Goal: Task Accomplishment & Management: Manage account settings

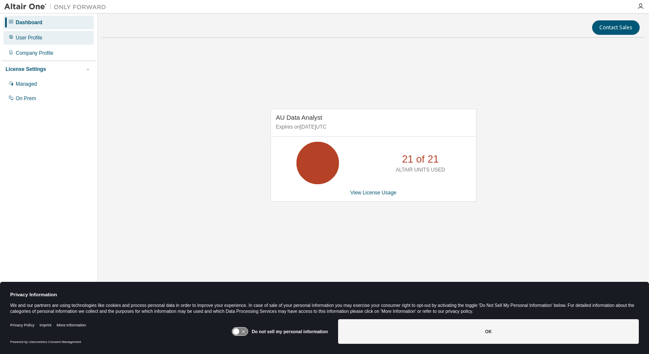
click at [35, 36] on div "User Profile" at bounding box center [29, 37] width 27 height 7
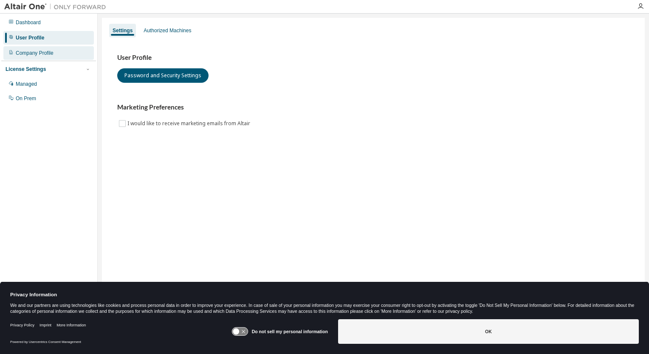
click at [52, 53] on div "Company Profile" at bounding box center [35, 53] width 38 height 7
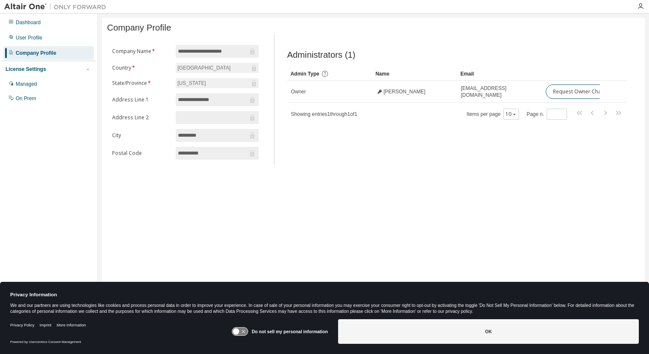
click at [28, 38] on div "User Profile" at bounding box center [29, 37] width 27 height 7
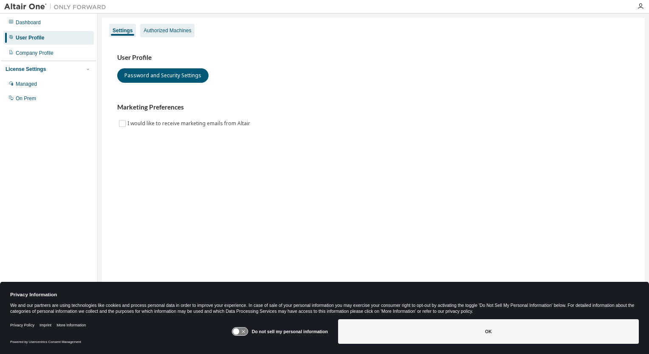
click at [171, 31] on div "Authorized Machines" at bounding box center [168, 30] width 48 height 7
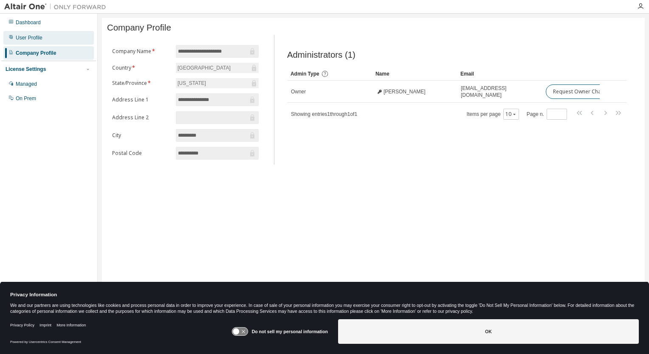
click at [37, 35] on div "User Profile" at bounding box center [29, 37] width 27 height 7
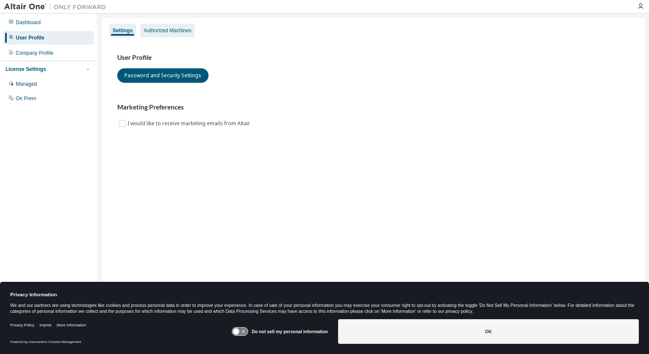
click at [176, 32] on div "Authorized Machines" at bounding box center [168, 30] width 48 height 7
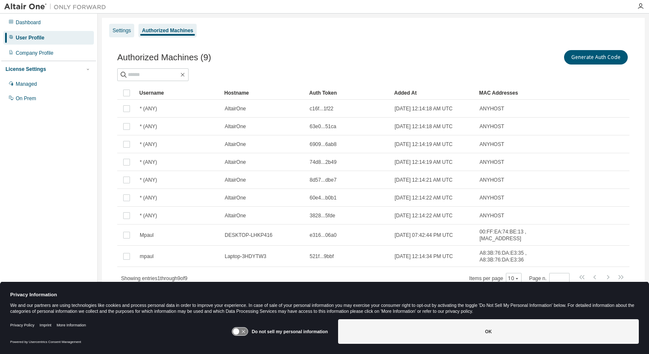
click at [122, 31] on div "Settings" at bounding box center [122, 30] width 18 height 7
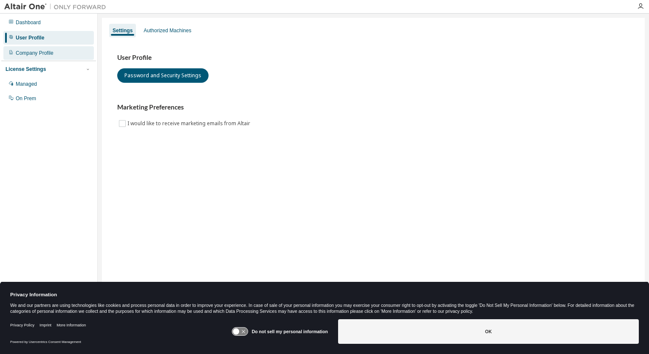
click at [48, 54] on div "Company Profile" at bounding box center [35, 53] width 38 height 7
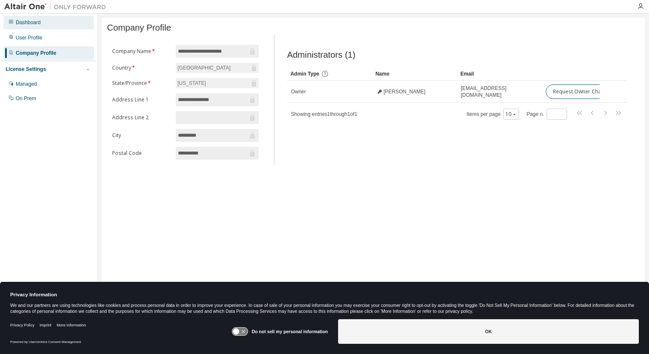
click at [30, 24] on div "Dashboard" at bounding box center [28, 22] width 25 height 7
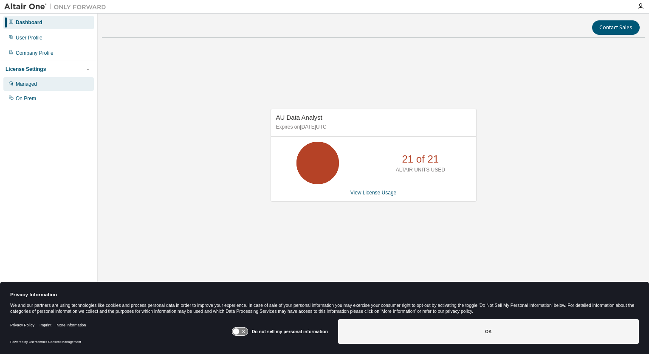
click at [28, 87] on div "Managed" at bounding box center [26, 84] width 21 height 7
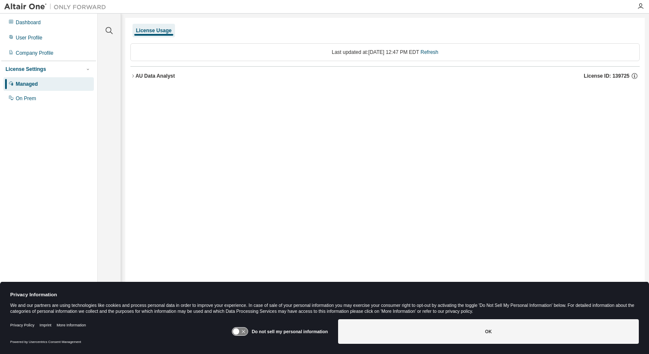
click at [141, 81] on button "AU Data Analyst License ID: 139725" at bounding box center [384, 76] width 509 height 19
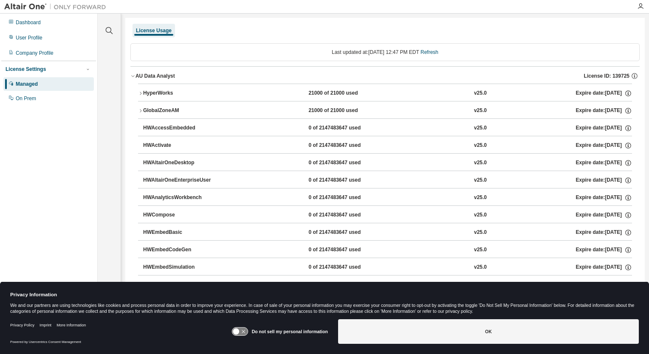
click at [245, 332] on icon at bounding box center [243, 332] width 3 height 3
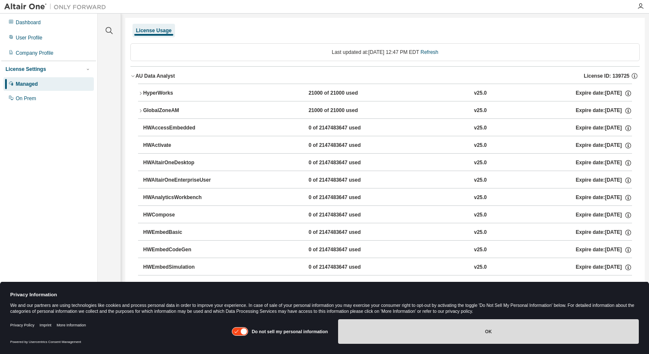
click at [464, 340] on button "OK" at bounding box center [488, 332] width 301 height 25
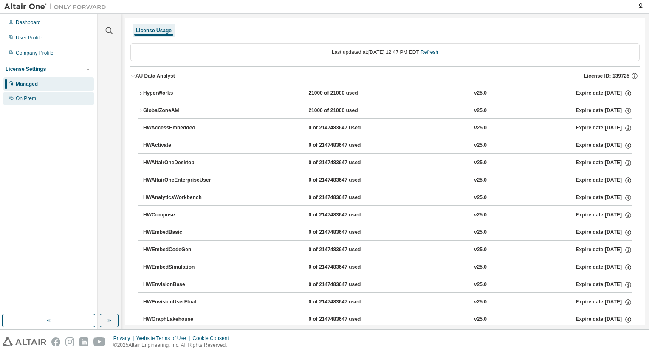
click at [23, 99] on div "On Prem" at bounding box center [26, 98] width 20 height 7
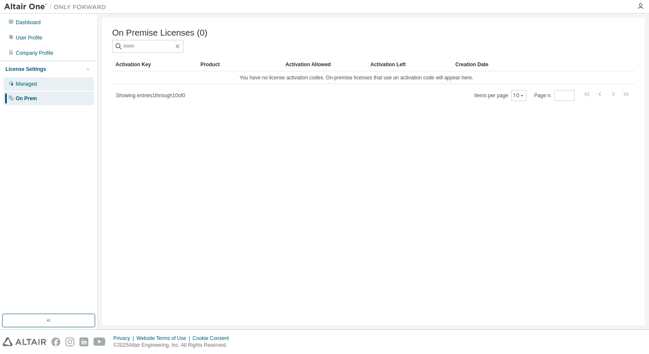
click at [30, 85] on div "Managed" at bounding box center [26, 84] width 21 height 7
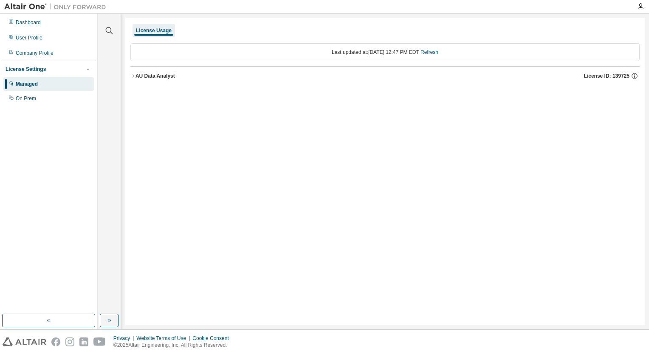
click at [149, 84] on button "AU Data Analyst License ID: 139725" at bounding box center [384, 76] width 509 height 19
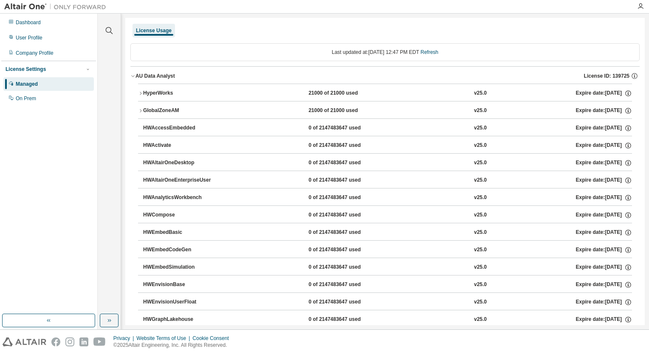
click at [323, 94] on div "21000 of 21000 used" at bounding box center [346, 94] width 76 height 8
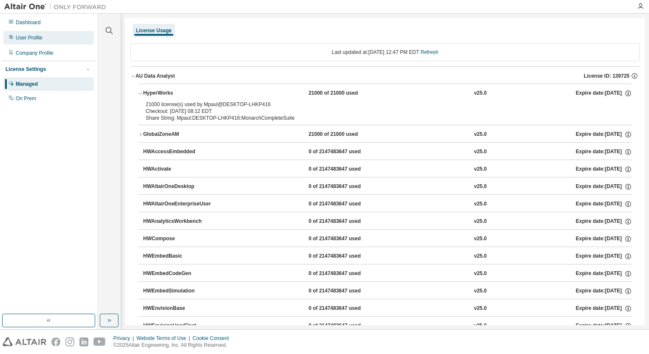
click at [32, 44] on div "User Profile" at bounding box center [48, 38] width 91 height 14
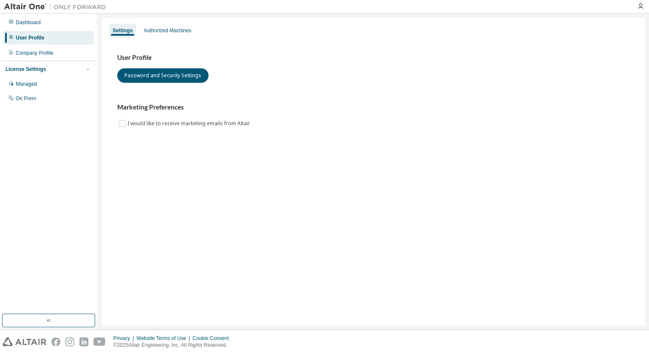
click at [178, 27] on div "Authorized Machines" at bounding box center [168, 30] width 48 height 7
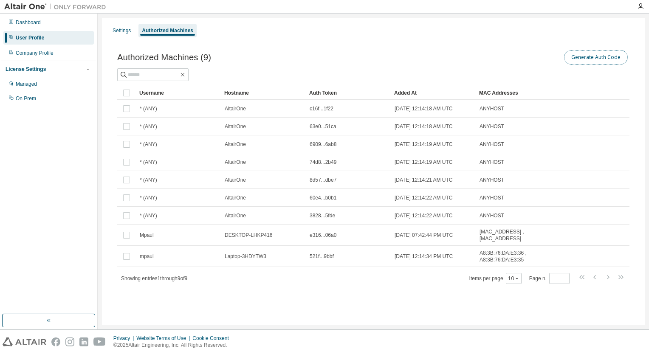
click at [587, 59] on button "Generate Auth Code" at bounding box center [596, 57] width 64 height 14
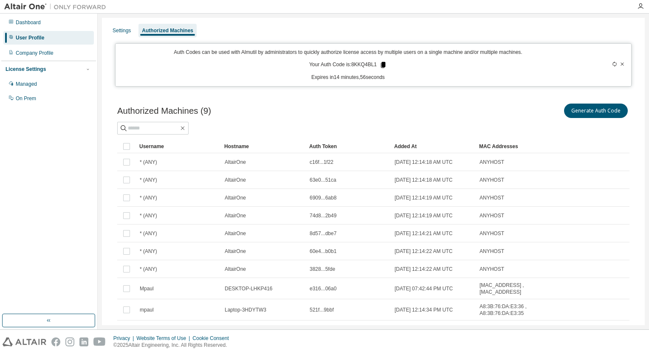
click at [381, 65] on icon at bounding box center [383, 65] width 5 height 6
click at [381, 68] on icon at bounding box center [383, 65] width 8 height 8
click at [381, 64] on icon at bounding box center [383, 65] width 5 height 6
